Goal: Check status

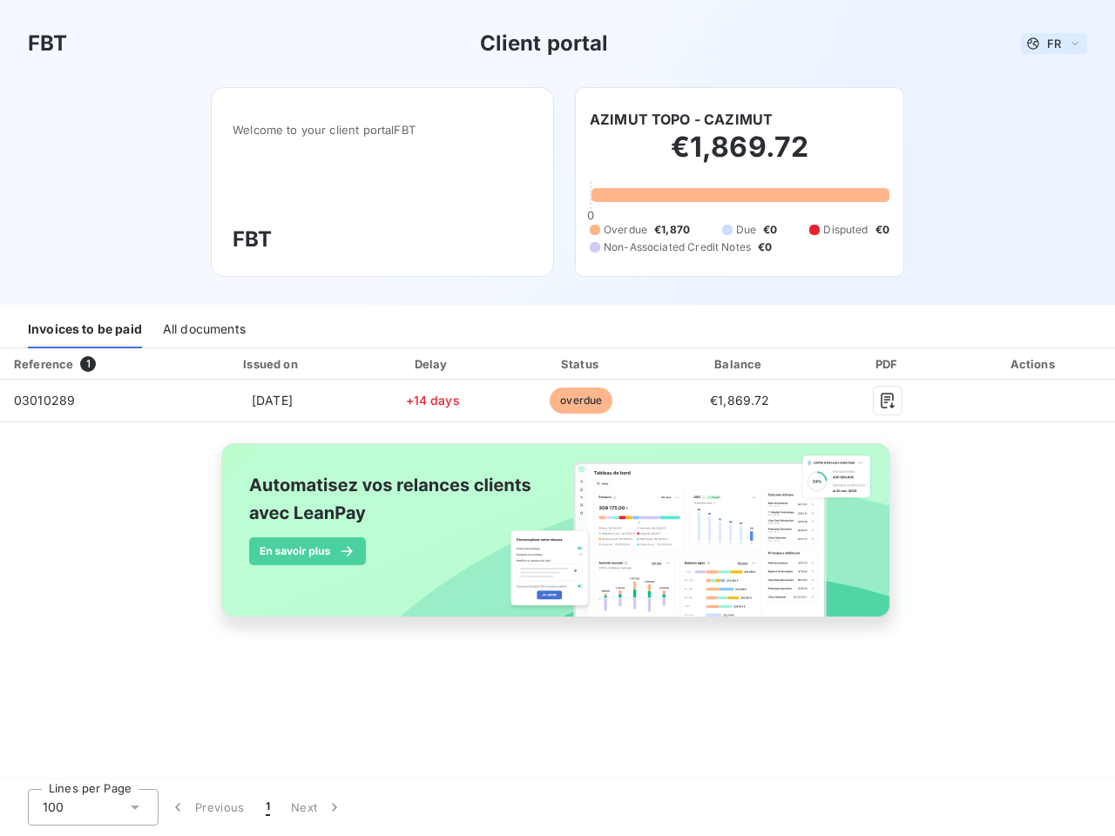
click at [1054, 44] on span "FR" at bounding box center [1054, 44] width 14 height 14
click at [681, 119] on h6 "AZIMUT TOPO - CAZIMUT" at bounding box center [681, 119] width 183 height 21
click at [84, 330] on div "Invoices to be paid" at bounding box center [85, 330] width 114 height 37
click at [203, 330] on div "All documents" at bounding box center [204, 330] width 83 height 37
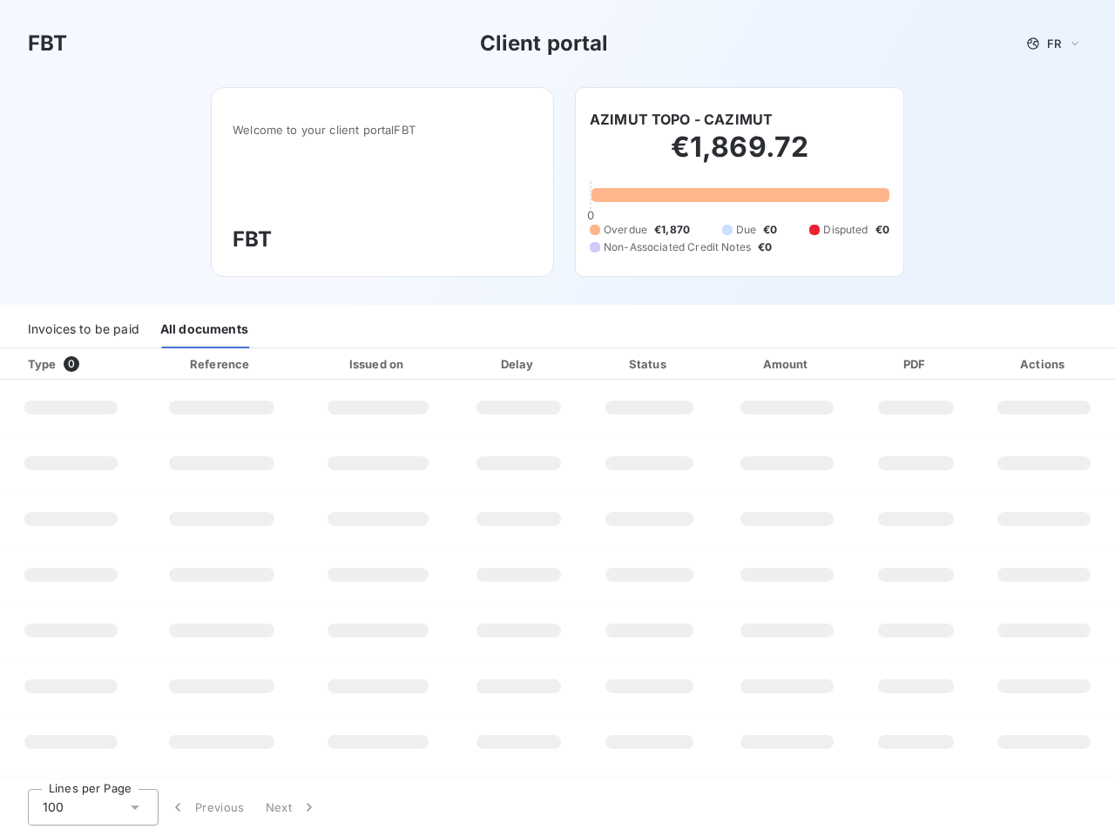
click at [91, 364] on div "Type 0" at bounding box center [77, 363] width 120 height 17
click at [271, 364] on div at bounding box center [275, 363] width 17 height 17
click at [432, 364] on div at bounding box center [429, 363] width 17 height 17
click at [586, 364] on div "Status" at bounding box center [649, 363] width 126 height 17
click at [740, 364] on div "Amount" at bounding box center [787, 363] width 136 height 17
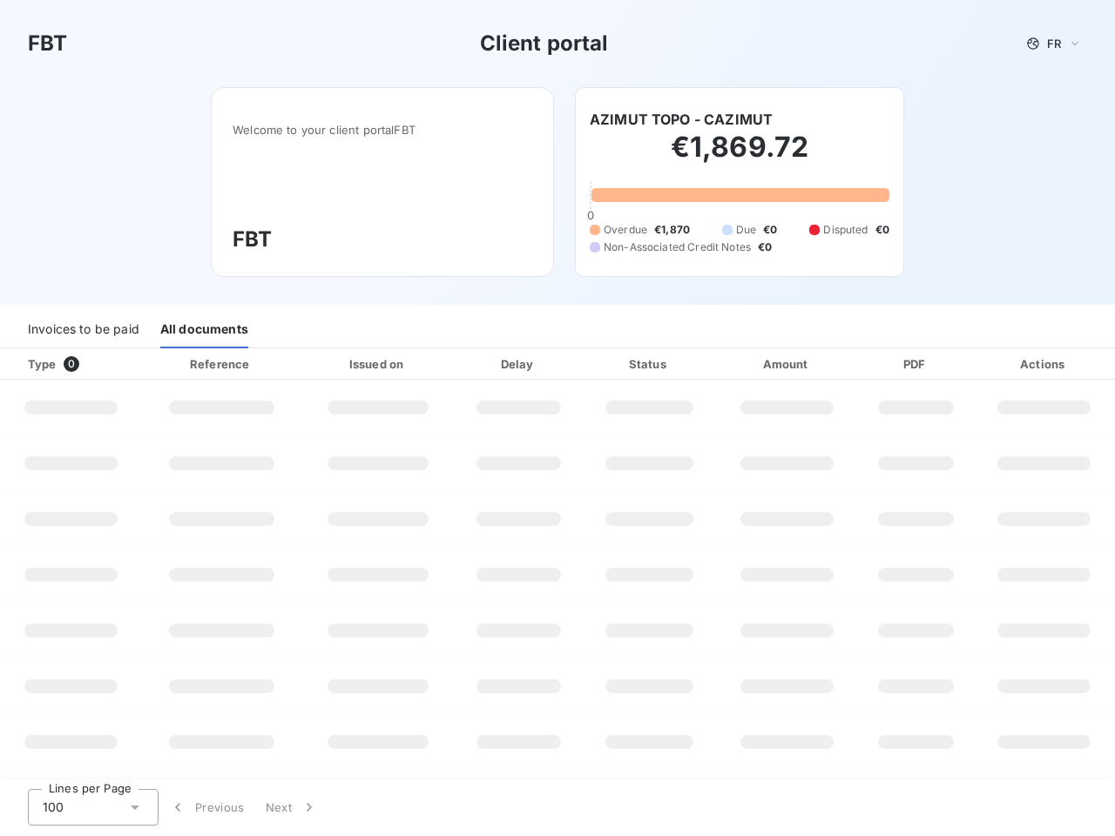
click at [888, 364] on div "PDF" at bounding box center [915, 363] width 108 height 17
